Goal: Transaction & Acquisition: Purchase product/service

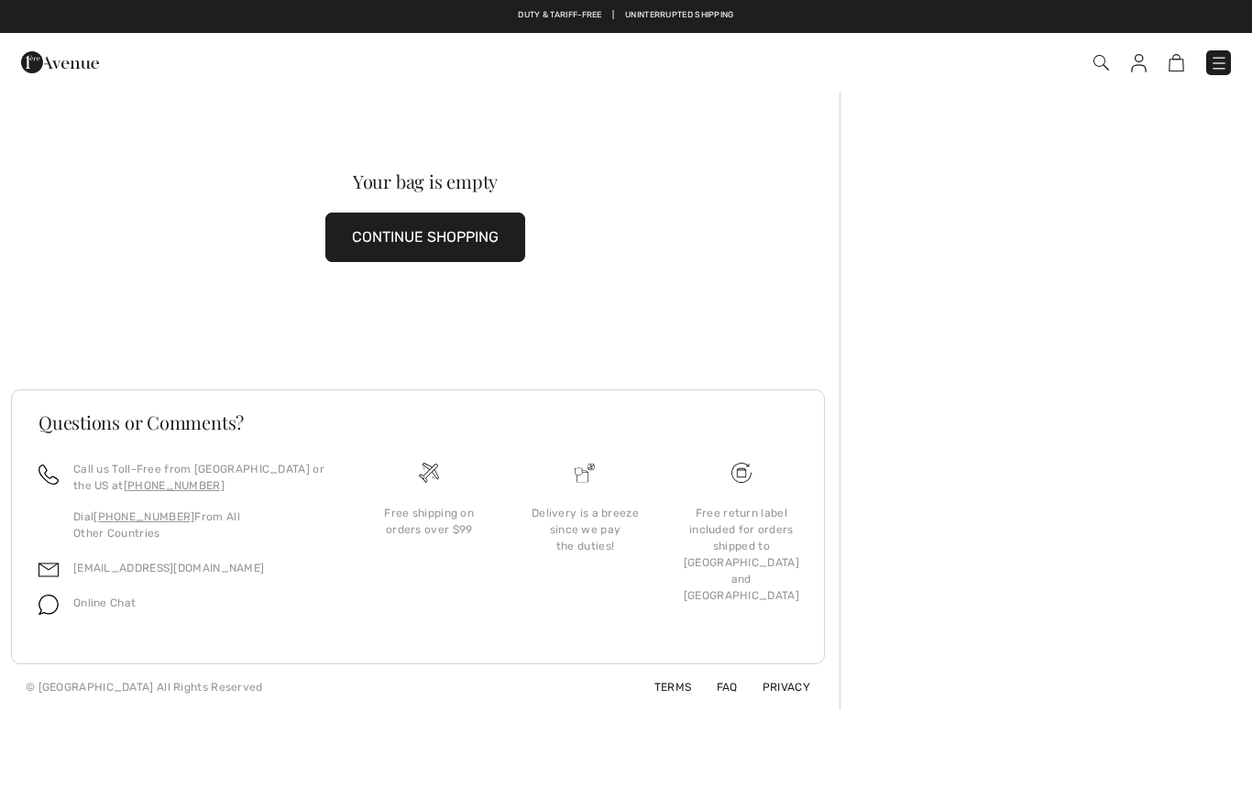
click at [1097, 69] on img at bounding box center [1101, 63] width 16 height 16
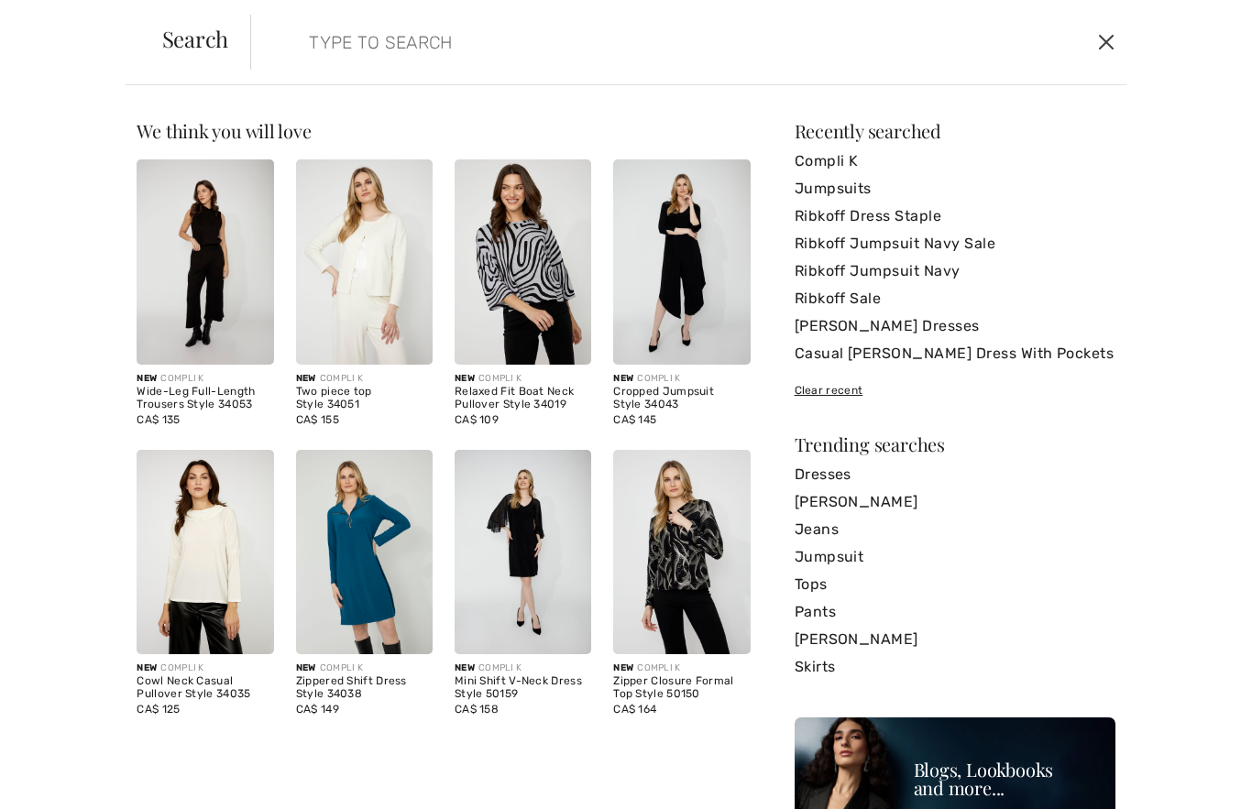
click at [1103, 51] on button "Close" at bounding box center [1105, 41] width 27 height 29
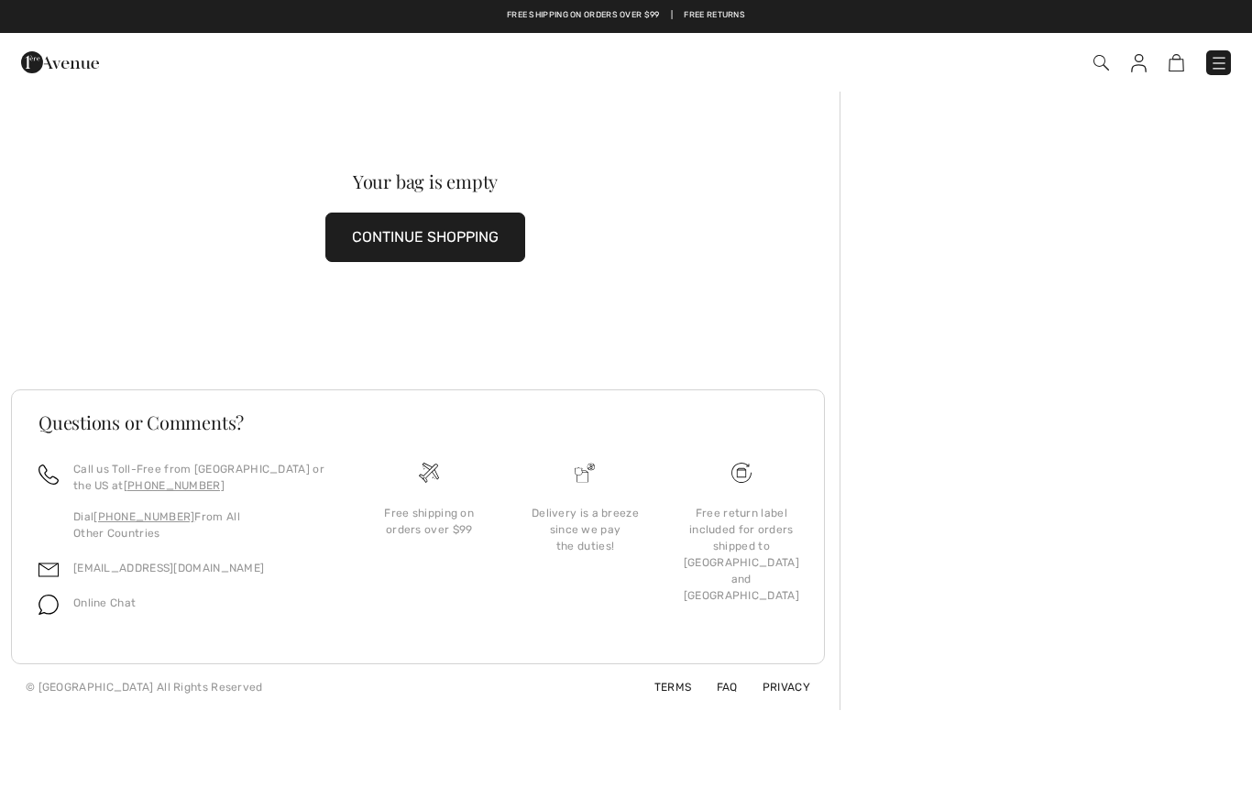
click at [1220, 70] on img at bounding box center [1219, 63] width 18 height 18
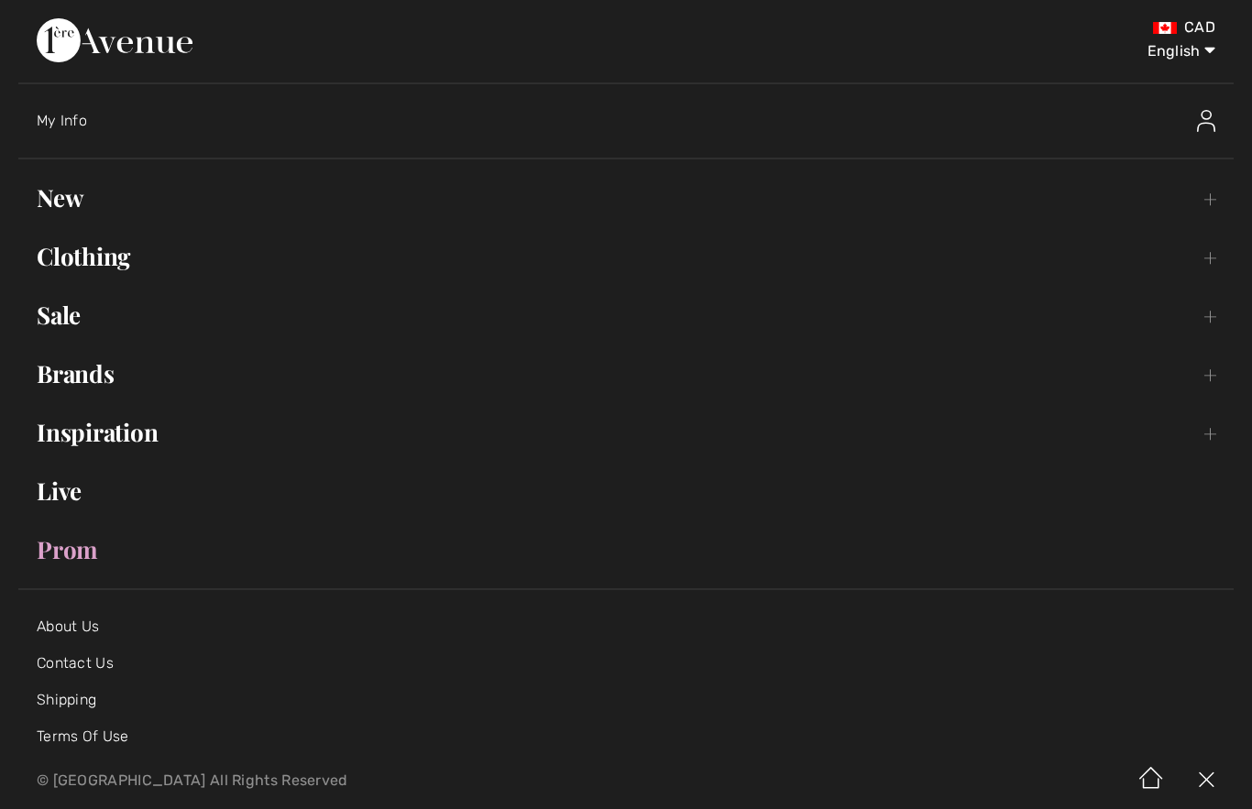
click at [1210, 127] on img at bounding box center [1206, 121] width 18 height 22
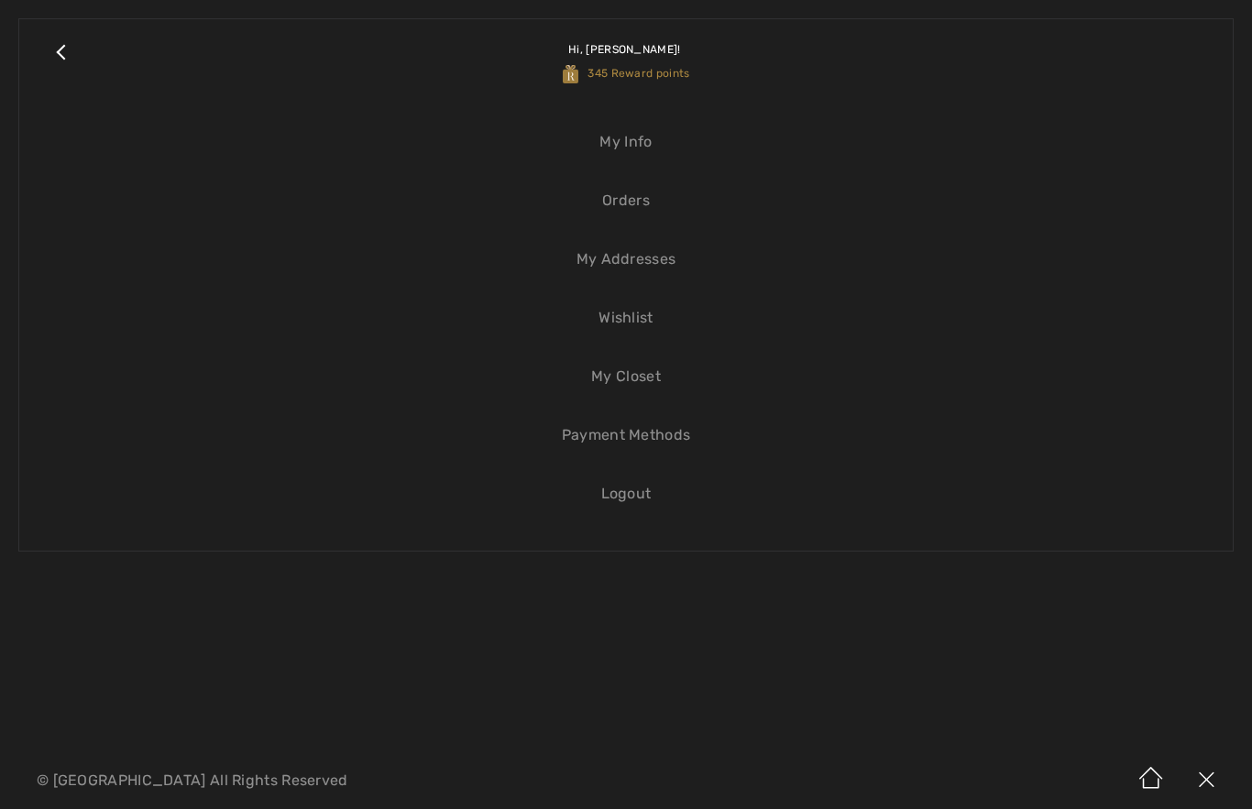
click at [636, 390] on link "My Closet" at bounding box center [626, 377] width 1177 height 40
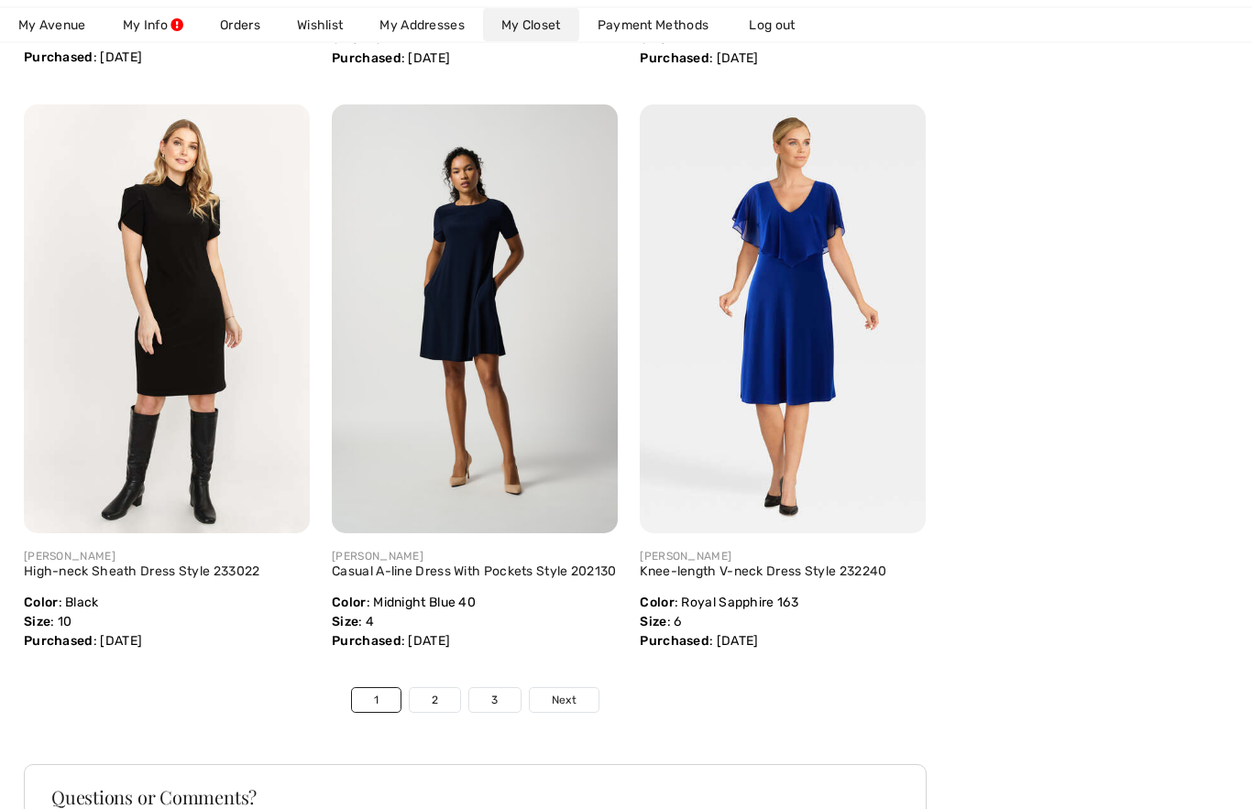
scroll to position [6721, 0]
click at [472, 372] on img at bounding box center [475, 318] width 286 height 429
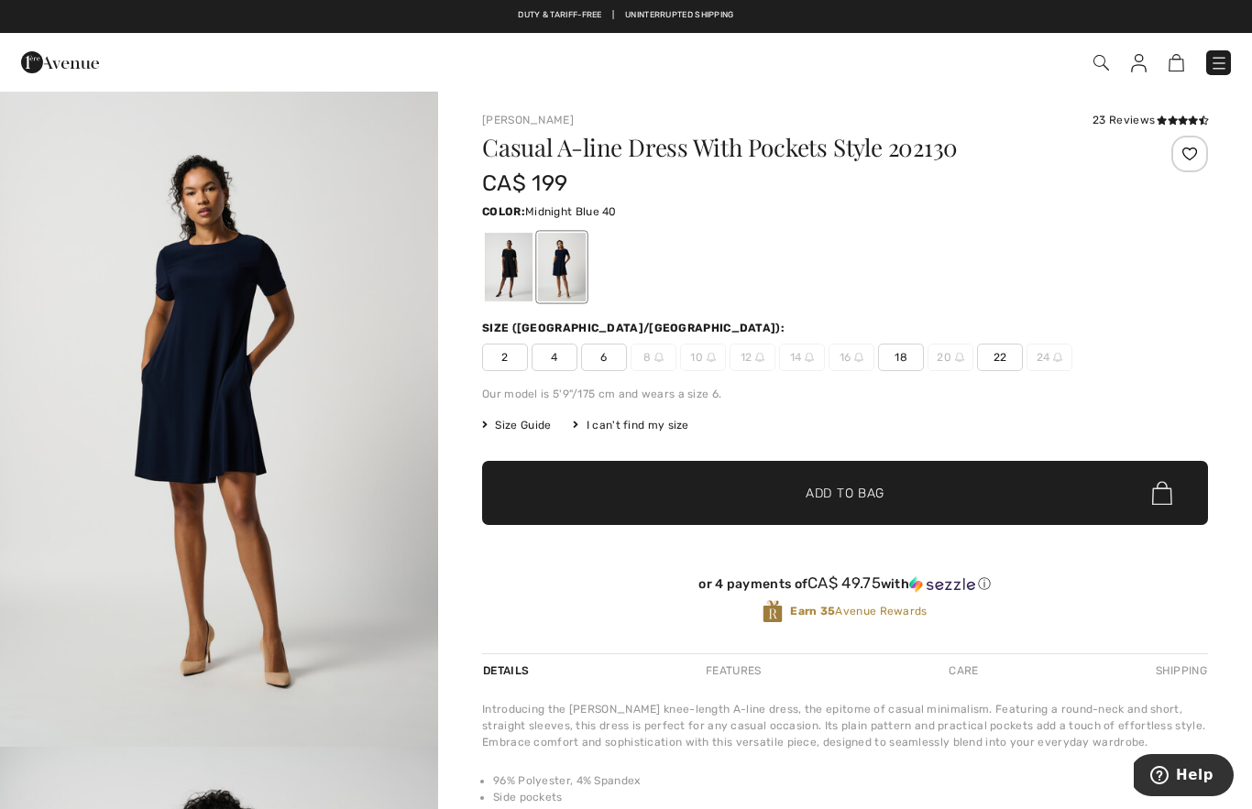
click at [507, 265] on div at bounding box center [509, 267] width 48 height 69
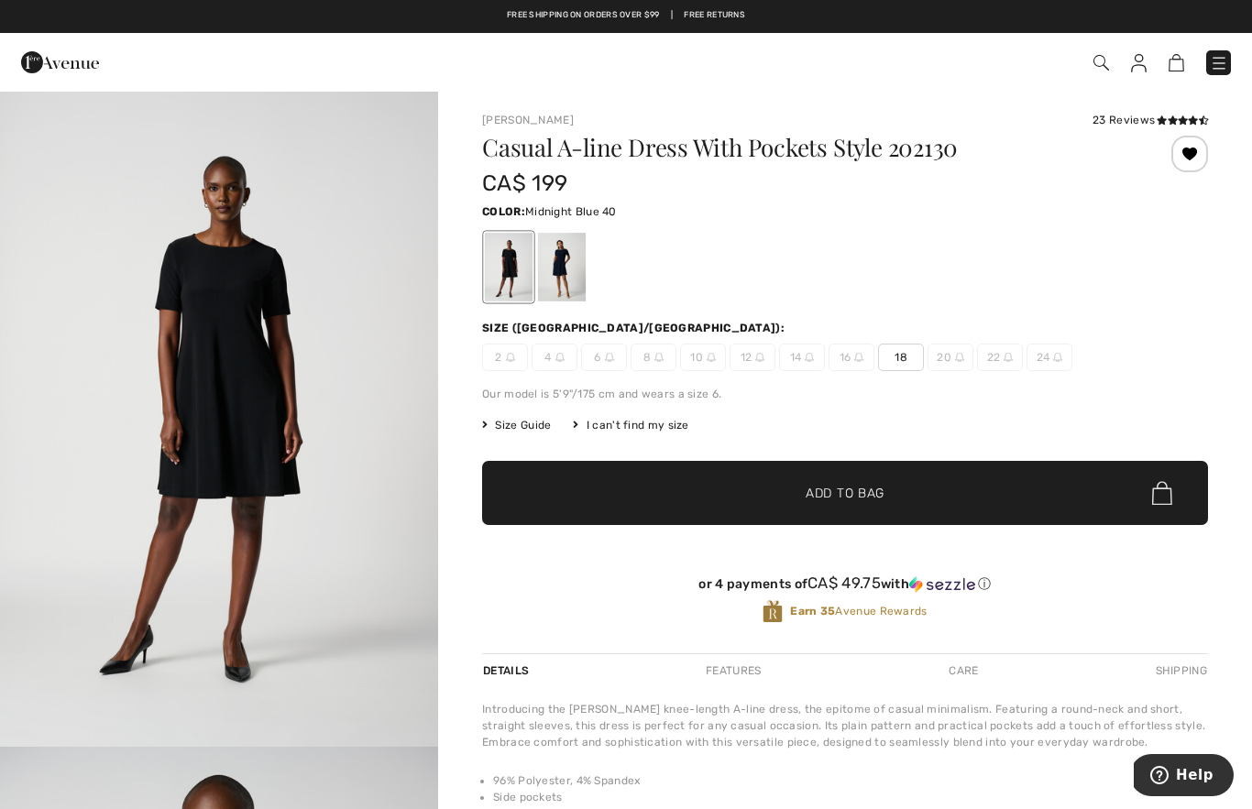
click at [566, 272] on div at bounding box center [562, 267] width 48 height 69
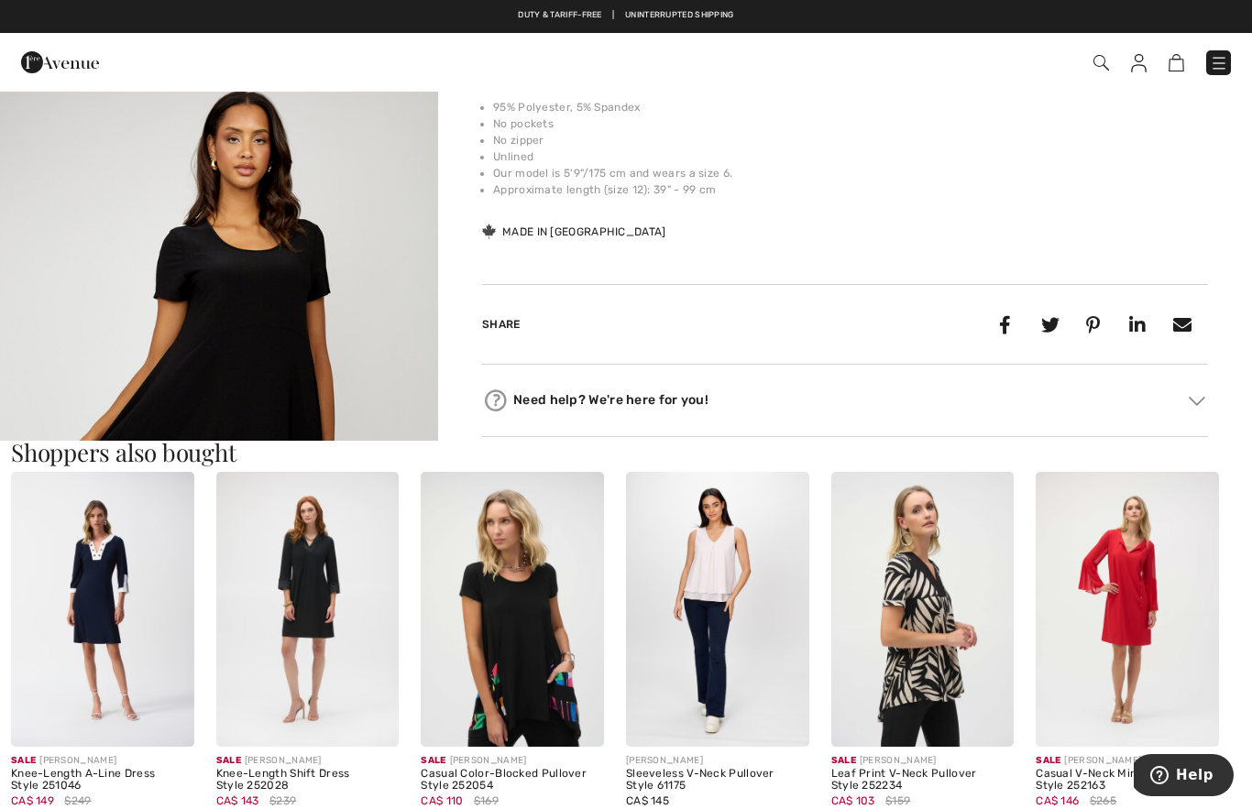
scroll to position [680, 0]
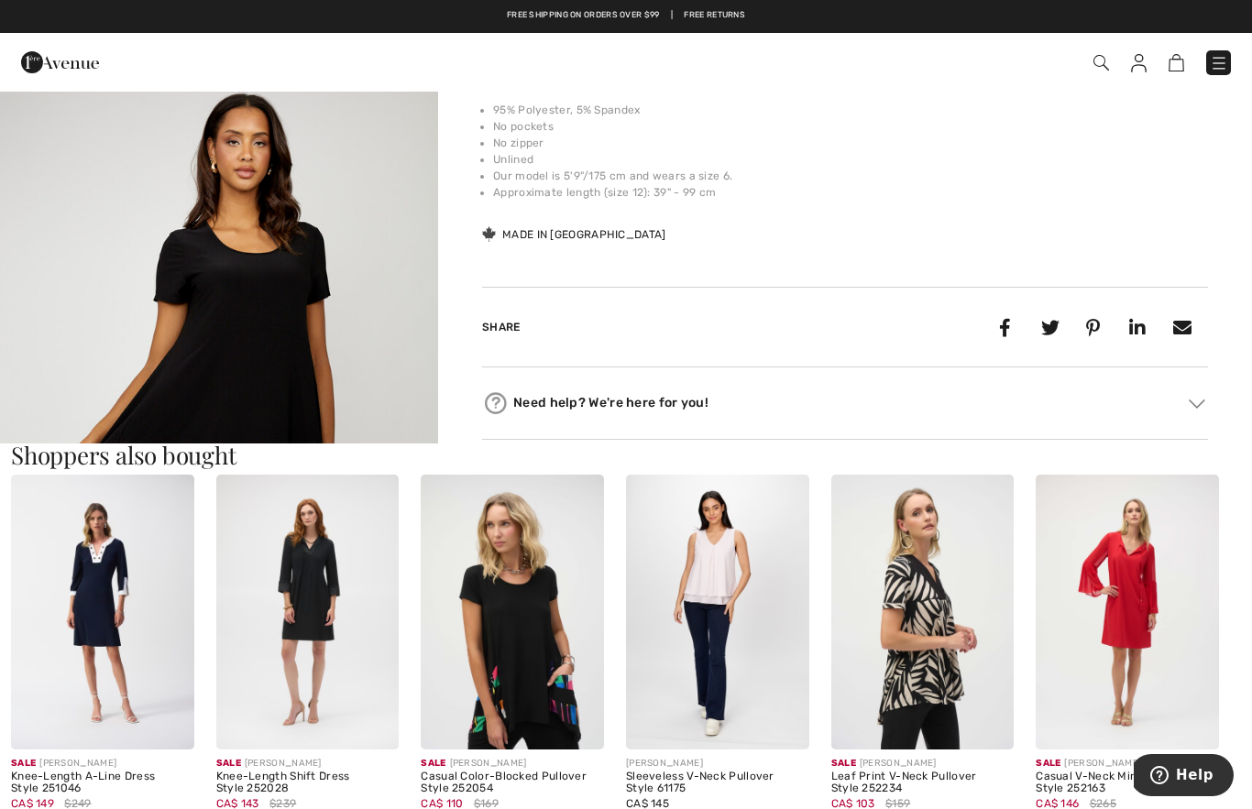
click at [1147, 686] on img at bounding box center [1127, 612] width 183 height 274
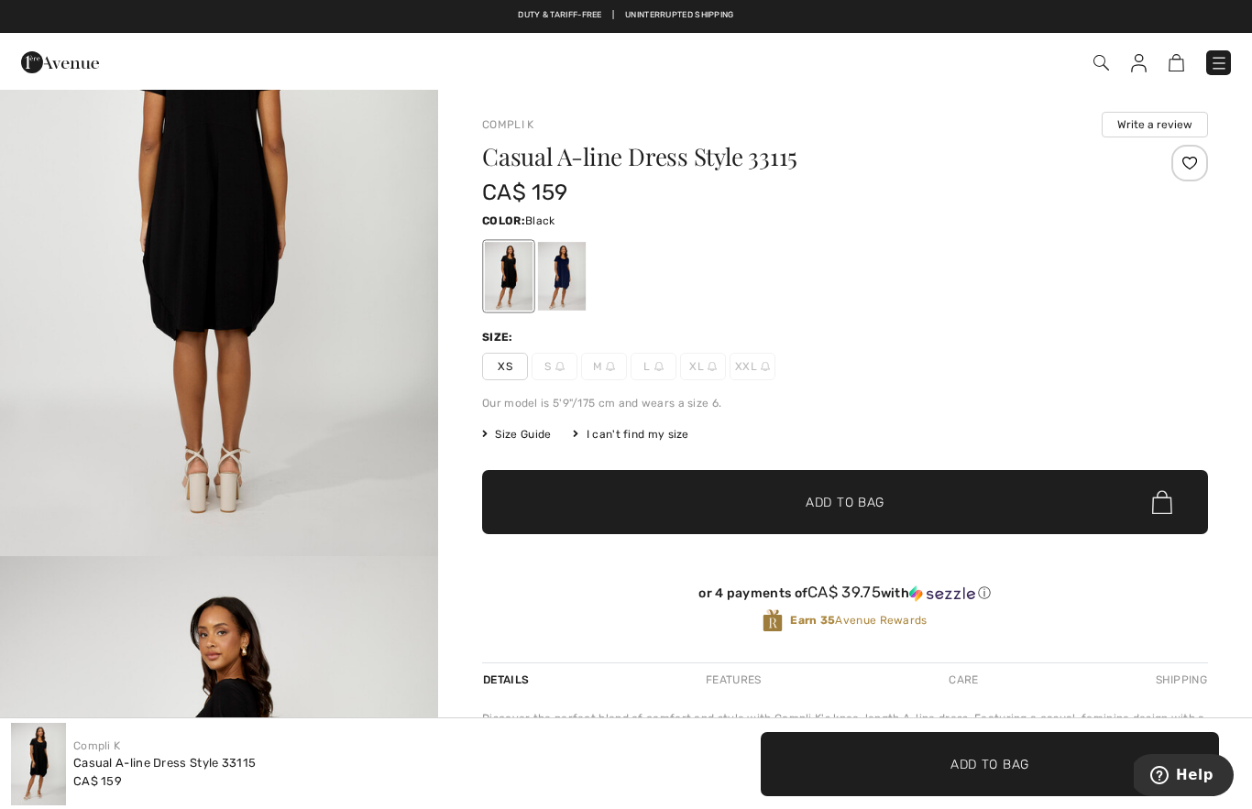
scroll to position [2165, 0]
click at [565, 282] on div at bounding box center [562, 276] width 48 height 69
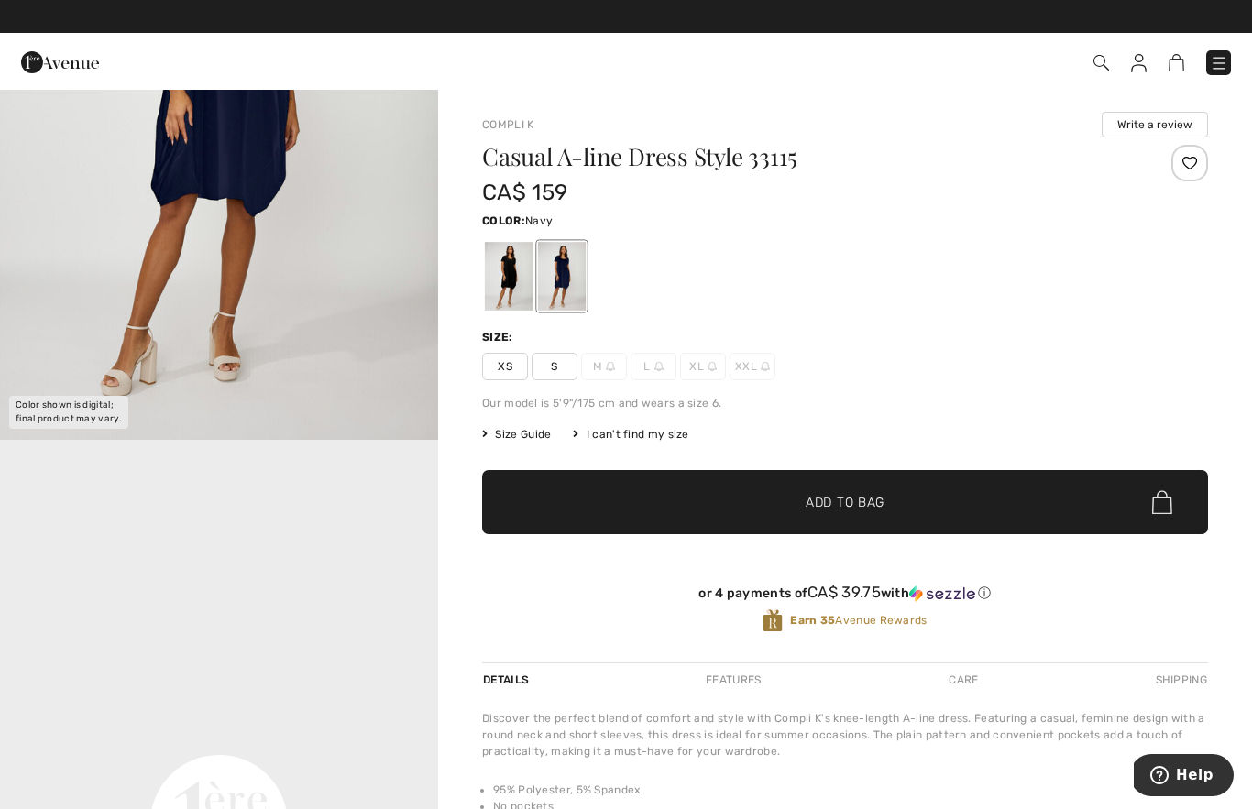
scroll to position [0, 0]
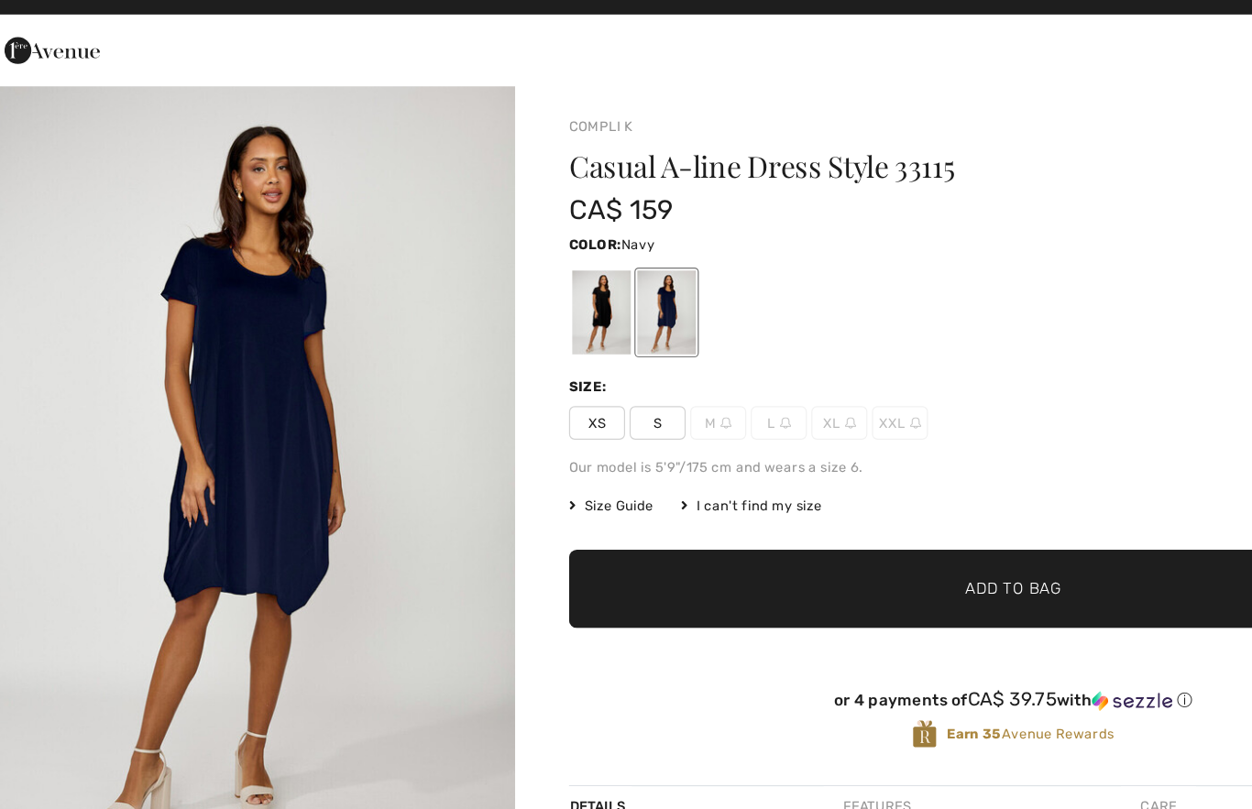
click at [532, 353] on span "S" at bounding box center [555, 366] width 46 height 27
click at [719, 470] on span "✔ Added to Bag Add to Bag" at bounding box center [845, 502] width 726 height 64
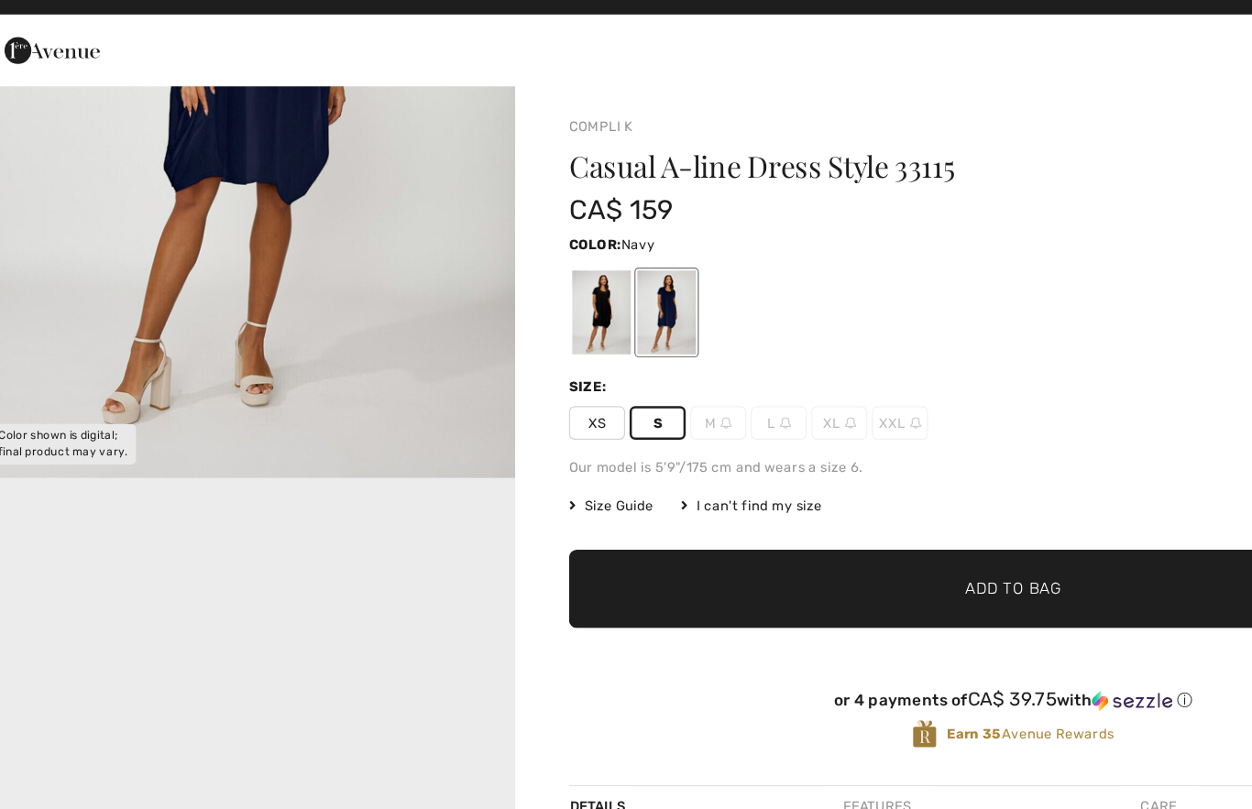
scroll to position [464, 0]
click at [499, 249] on div at bounding box center [509, 276] width 48 height 69
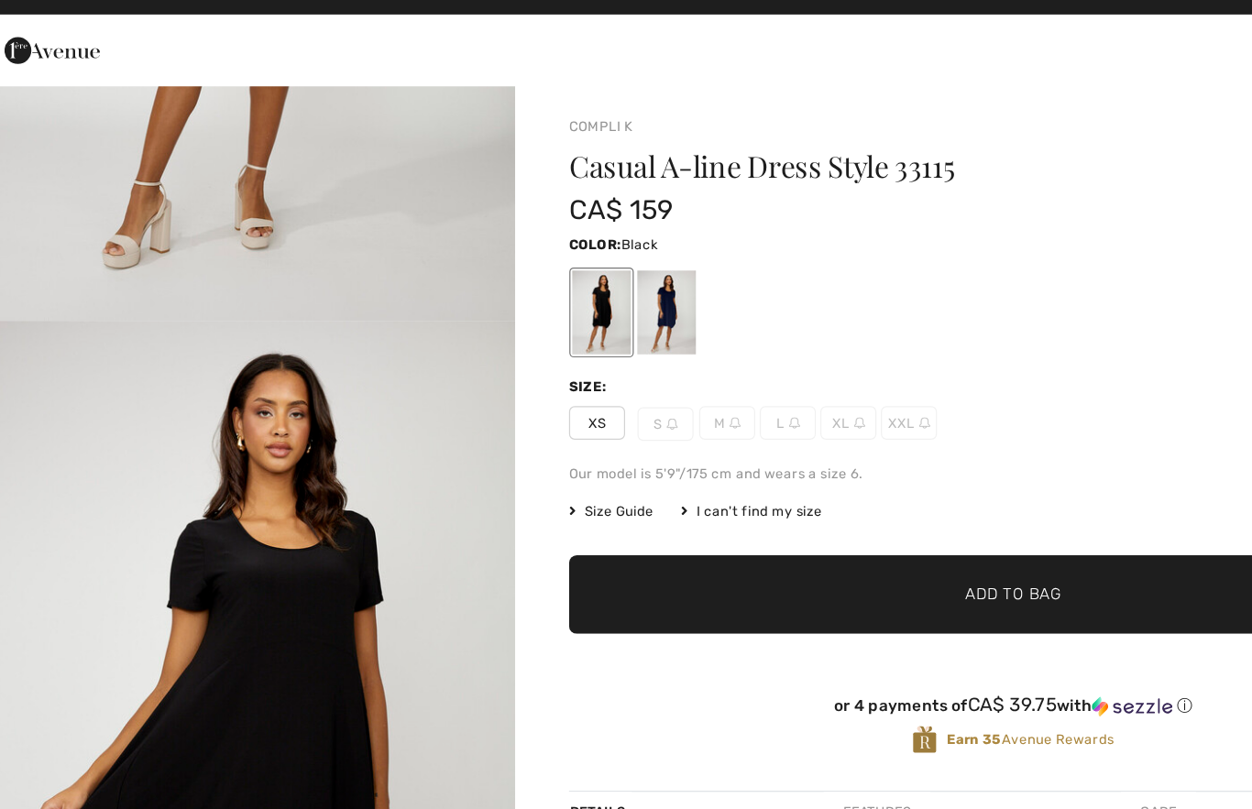
scroll to position [0, 0]
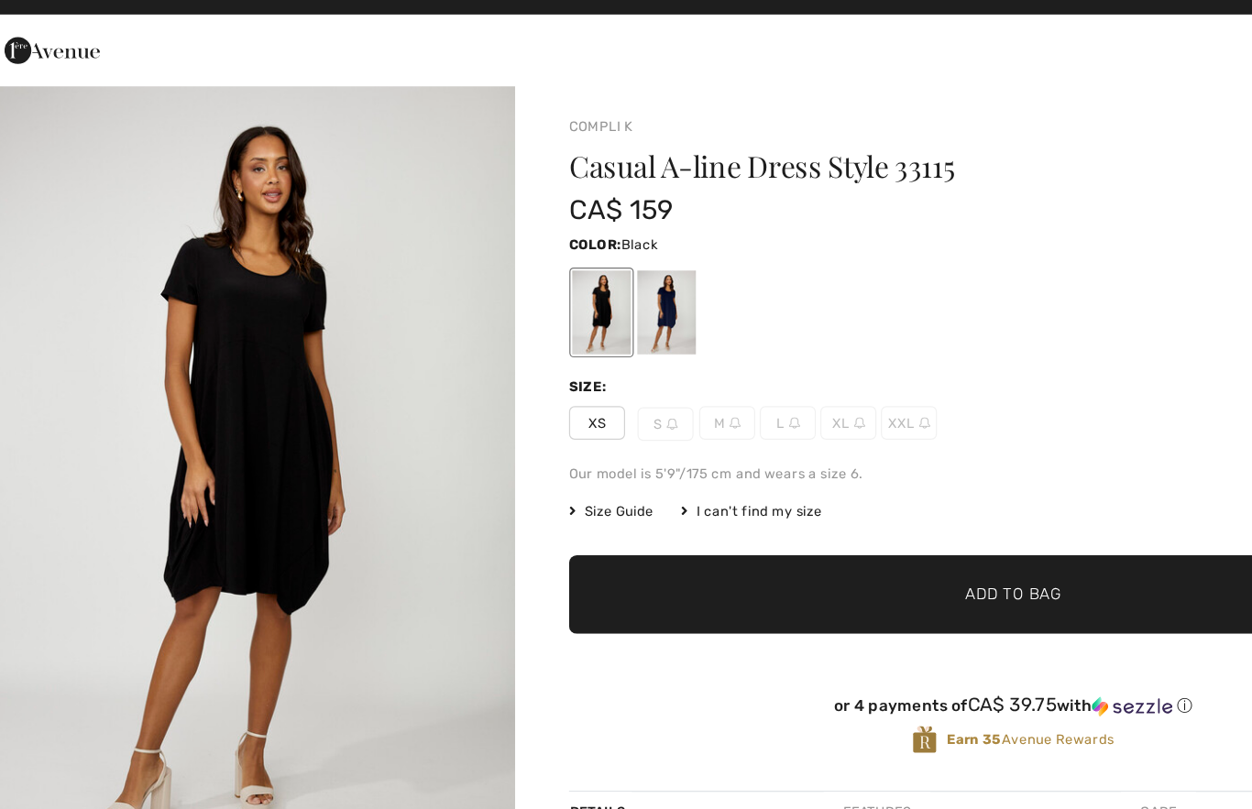
click at [820, 209] on div "Color: Black Black" at bounding box center [845, 220] width 726 height 22
